Goal: Information Seeking & Learning: Learn about a topic

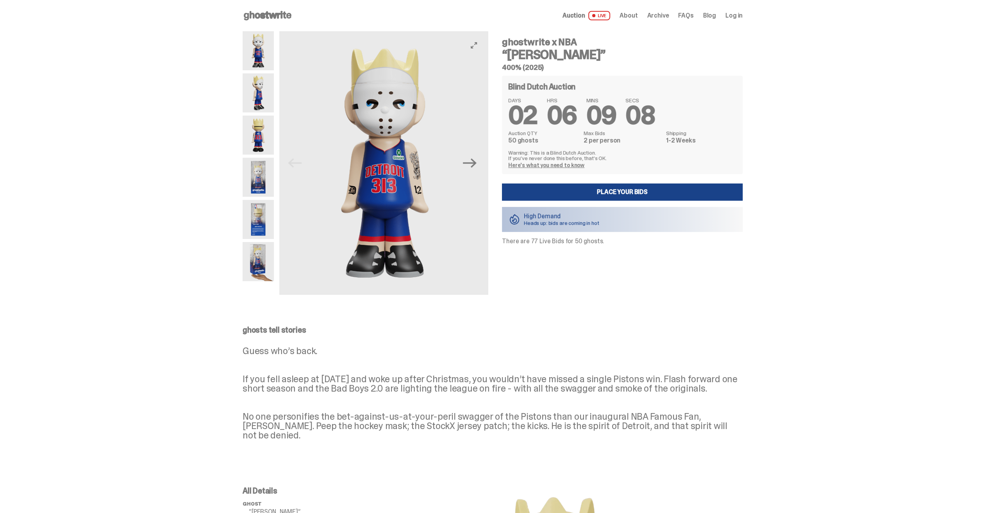
click at [377, 128] on img at bounding box center [384, 163] width 211 height 264
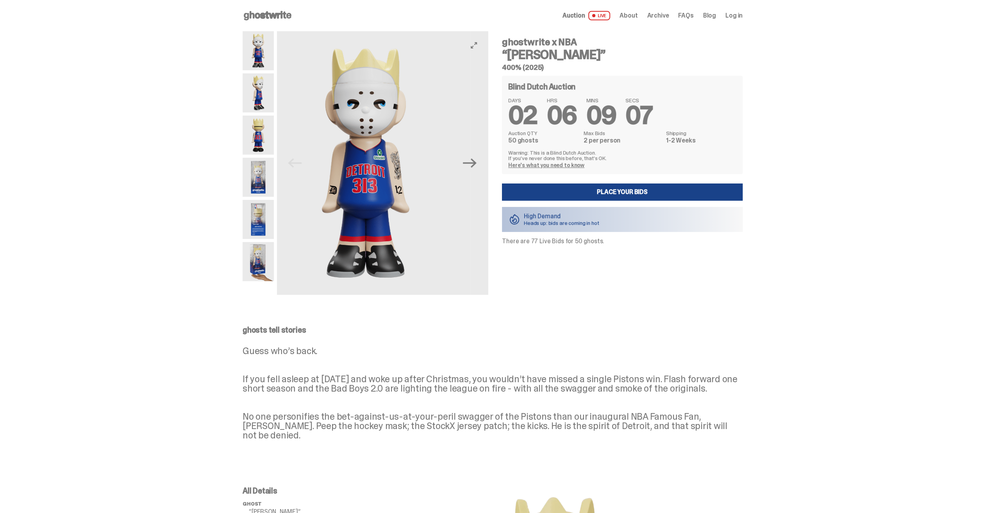
click at [364, 138] on img at bounding box center [365, 163] width 211 height 264
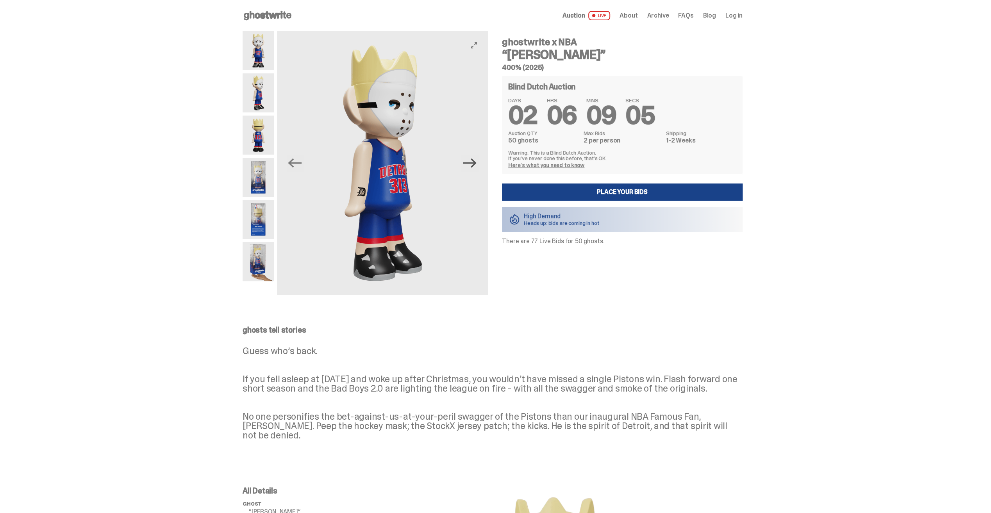
click at [473, 167] on icon "Next" at bounding box center [470, 163] width 14 height 14
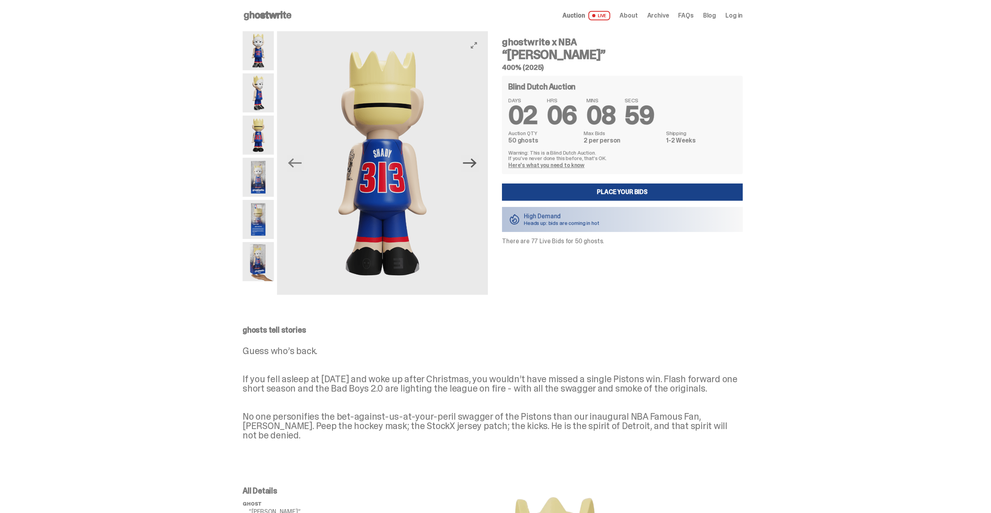
click at [473, 167] on icon "Next" at bounding box center [470, 163] width 14 height 14
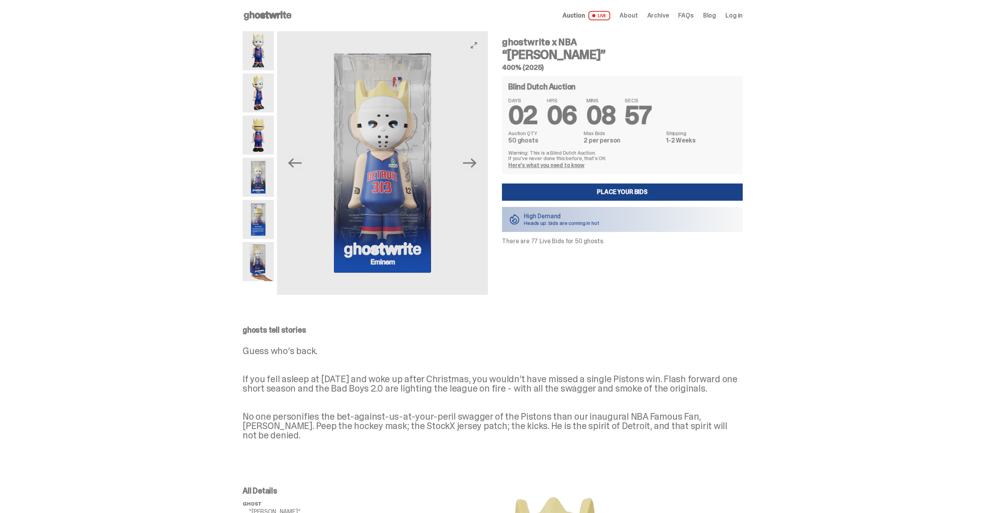
click at [464, 166] on img at bounding box center [382, 163] width 211 height 264
click at [475, 162] on icon "Next" at bounding box center [470, 163] width 14 height 14
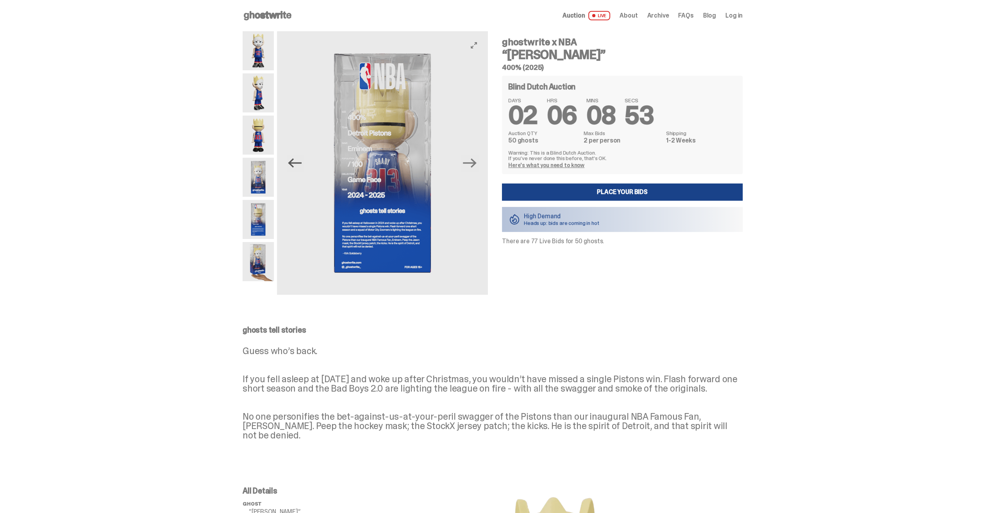
click at [302, 169] on icon "Previous" at bounding box center [295, 163] width 14 height 14
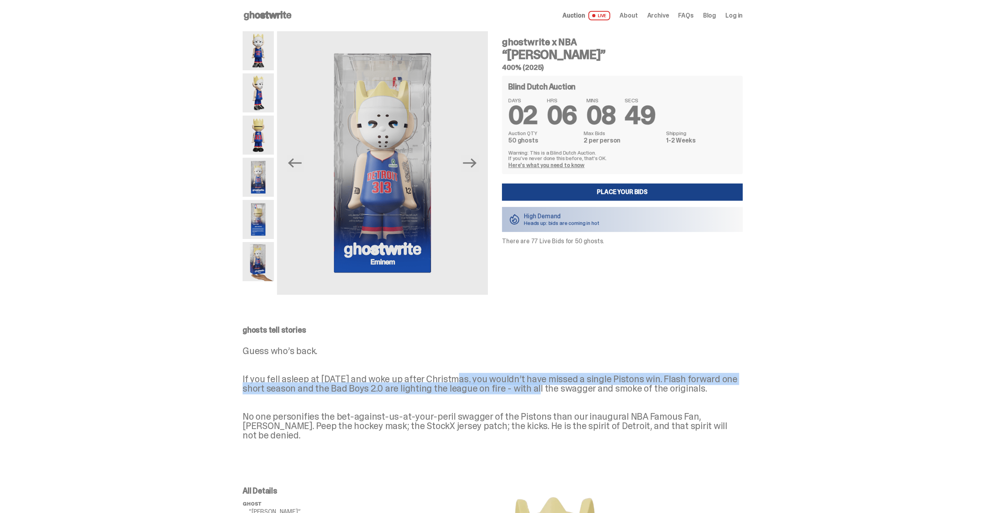
drag, startPoint x: 463, startPoint y: 378, endPoint x: 548, endPoint y: 384, distance: 85.3
click at [548, 384] on p "Guess who’s back. If you fell asleep at [DATE] and woke up after Christmas, you…" at bounding box center [493, 394] width 500 height 94
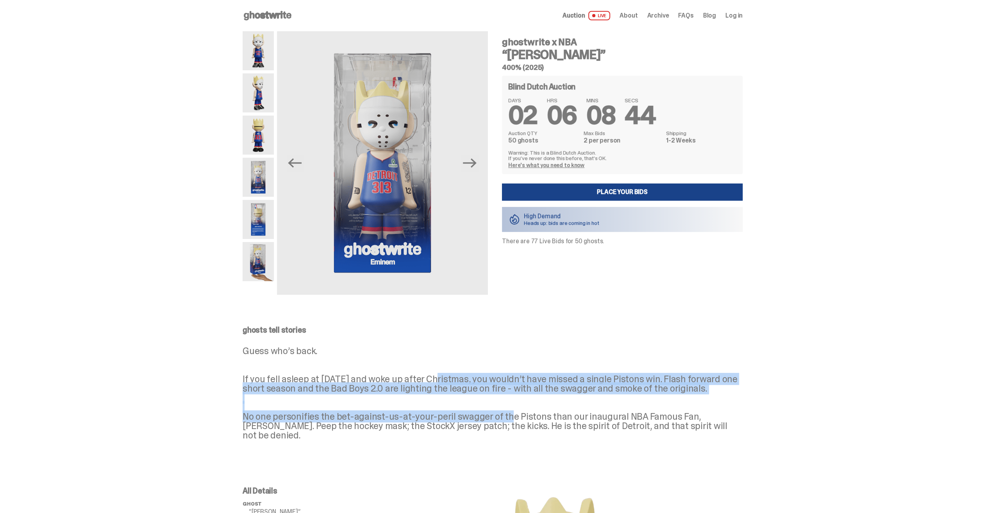
drag, startPoint x: 436, startPoint y: 378, endPoint x: 500, endPoint y: 427, distance: 80.0
click at [500, 427] on p "Guess who’s back. If you fell asleep at [DATE] and woke up after Christmas, you…" at bounding box center [493, 394] width 500 height 94
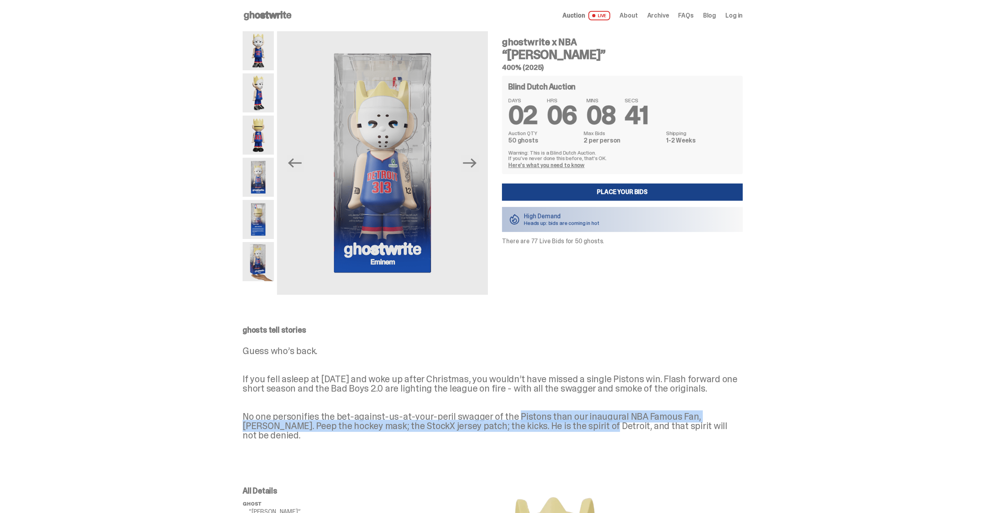
drag, startPoint x: 500, startPoint y: 427, endPoint x: 568, endPoint y: 438, distance: 68.9
click at [568, 438] on p "Guess who’s back. If you fell asleep at [DATE] and woke up after Christmas, you…" at bounding box center [493, 394] width 500 height 94
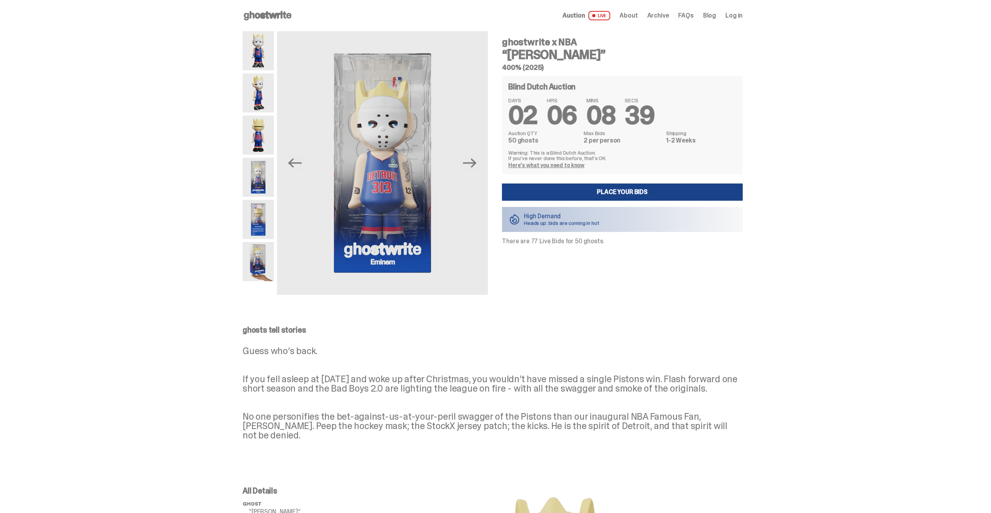
click at [481, 406] on p "Guess who’s back. If you fell asleep at [DATE] and woke up after Christmas, you…" at bounding box center [493, 394] width 500 height 94
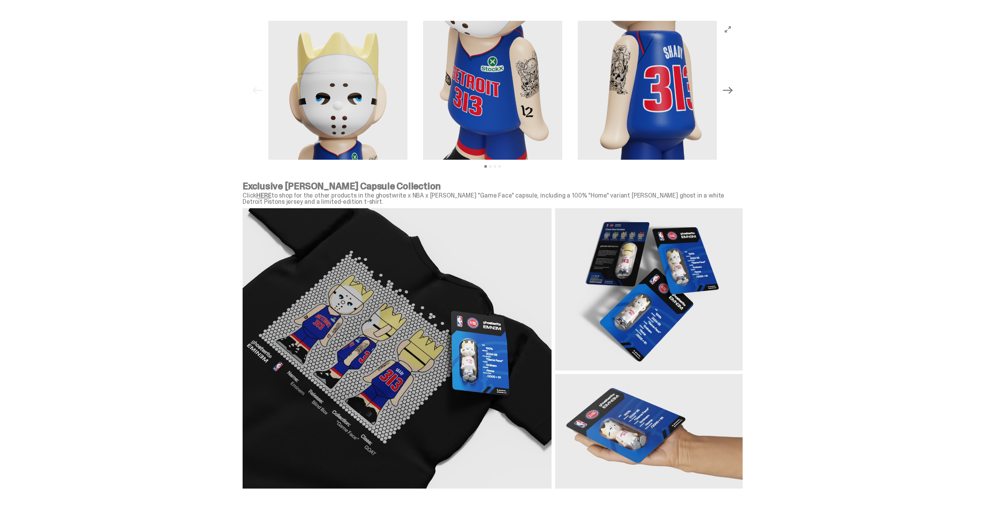
scroll to position [834, 0]
